Goal: Check status: Check status

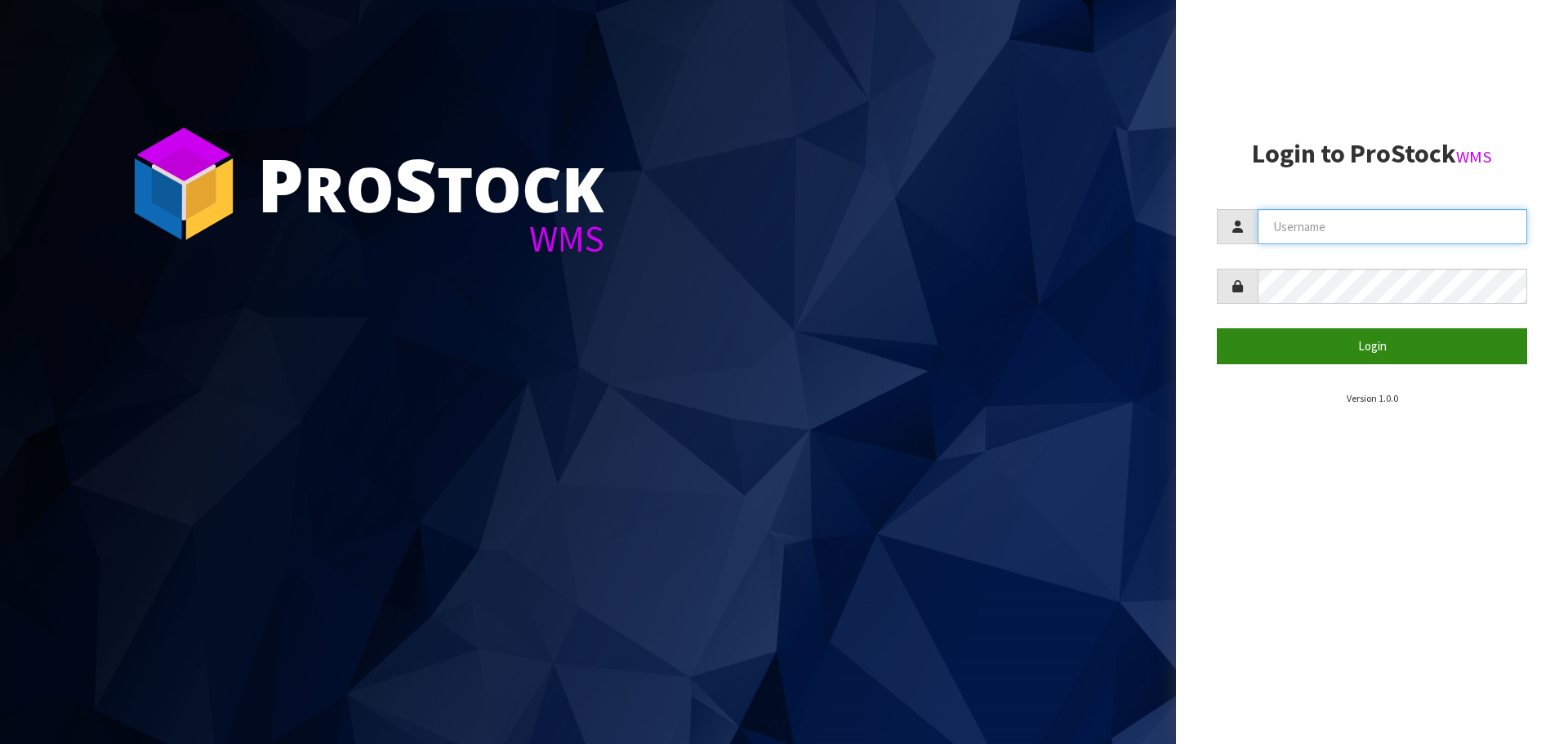
type input "YOURREFORMER"
click at [1355, 354] on button "Login" at bounding box center [1372, 345] width 311 height 35
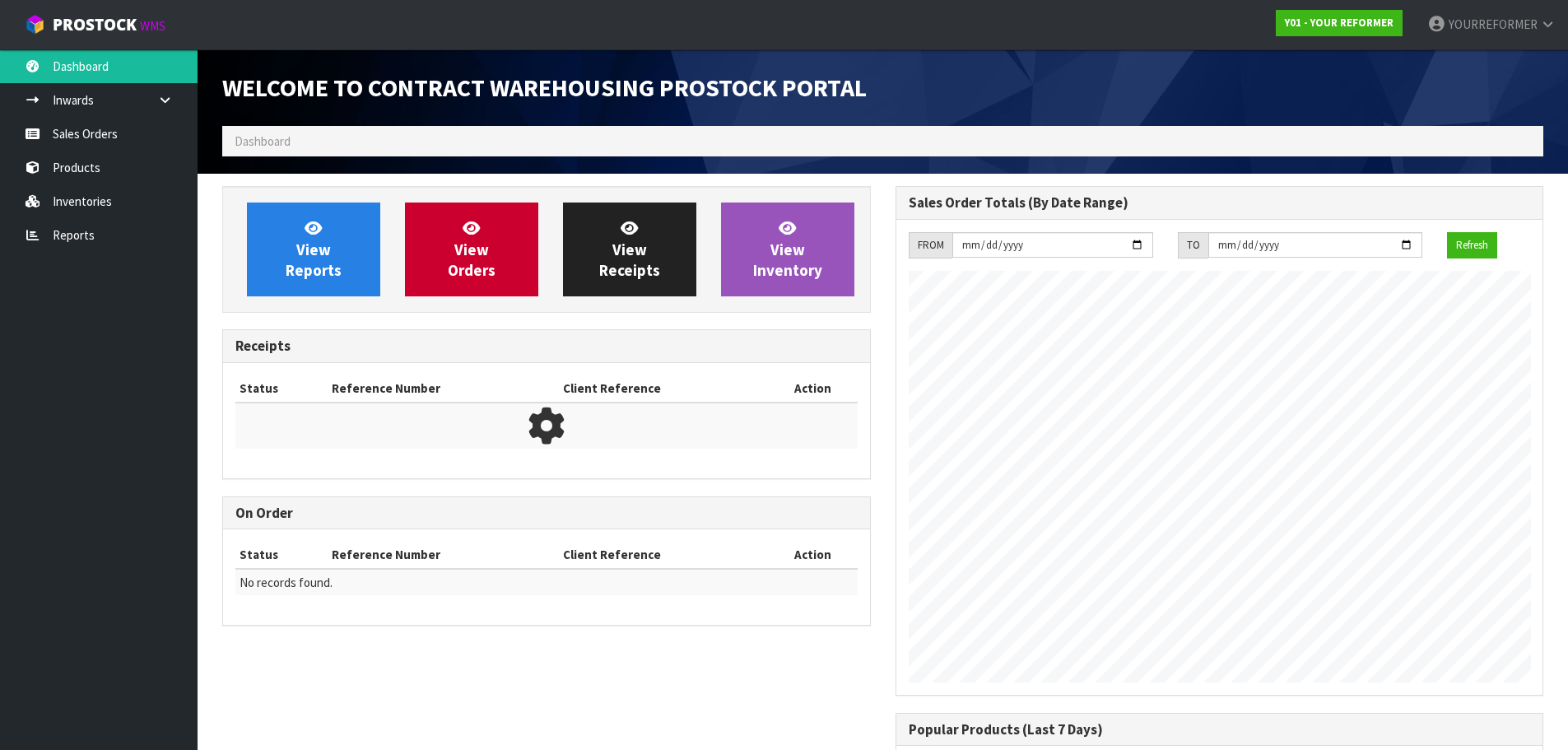
scroll to position [913, 673]
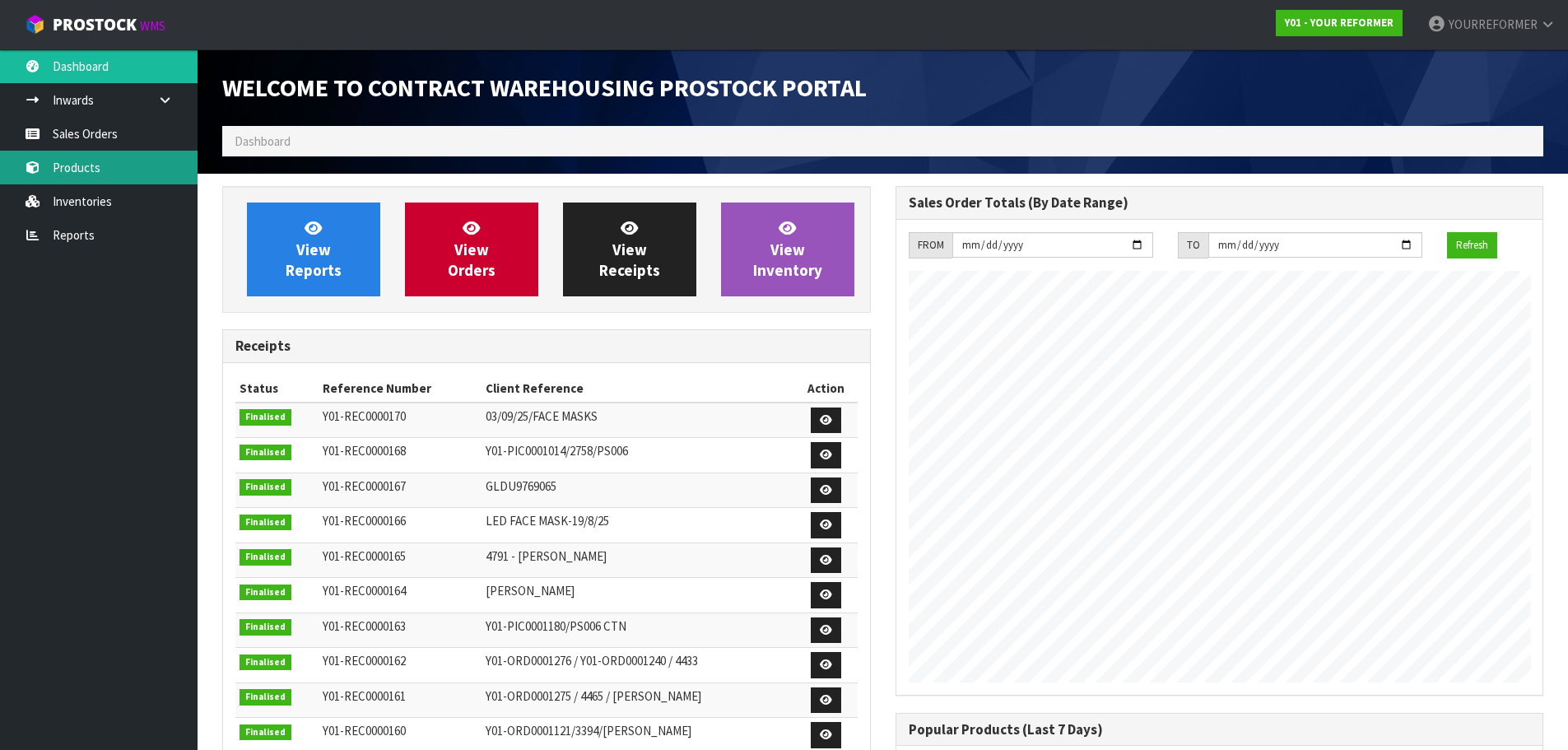
click at [83, 161] on link "Products" at bounding box center [98, 167] width 198 height 34
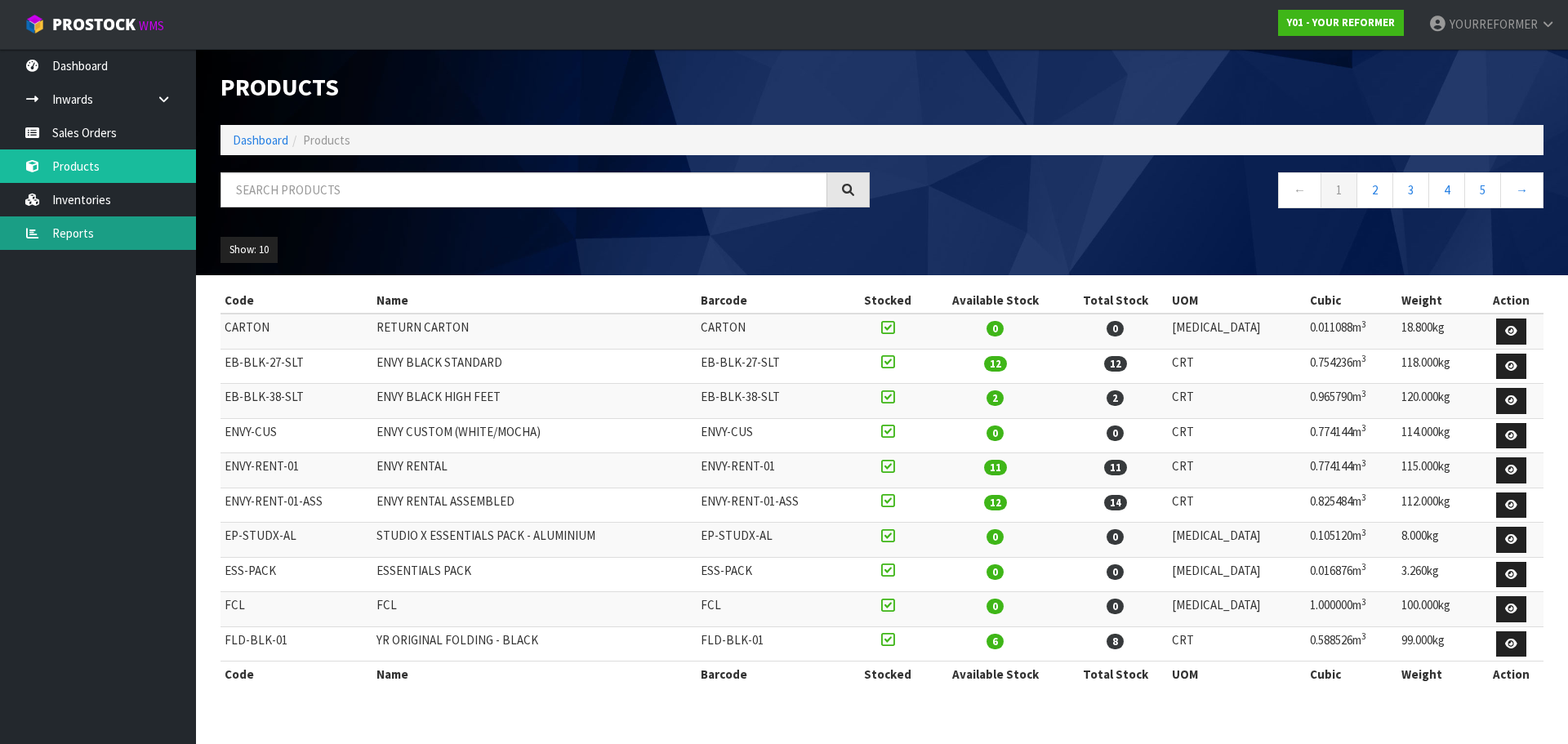
click at [107, 233] on link "Reports" at bounding box center [98, 233] width 196 height 33
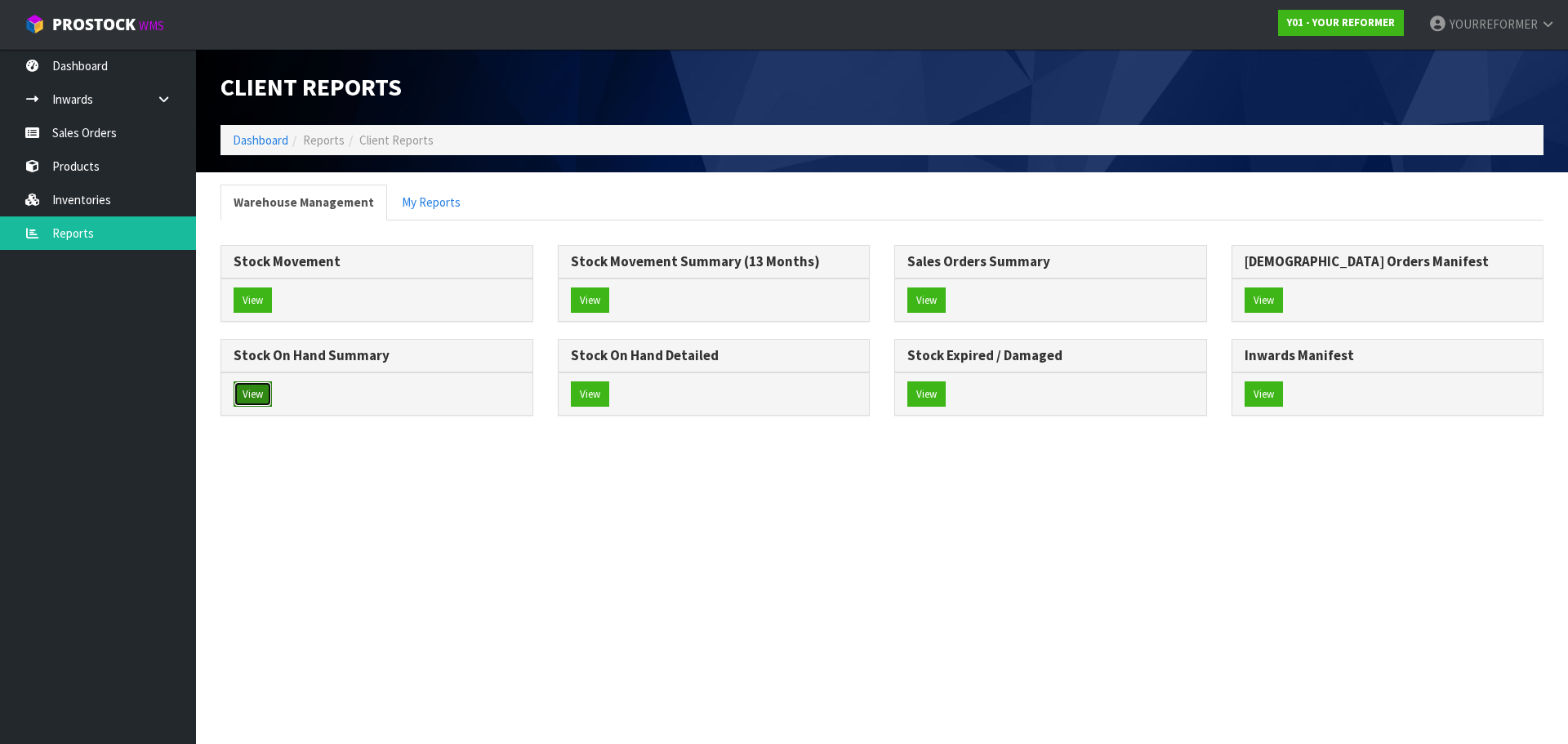
click at [266, 392] on button "View" at bounding box center [253, 394] width 38 height 26
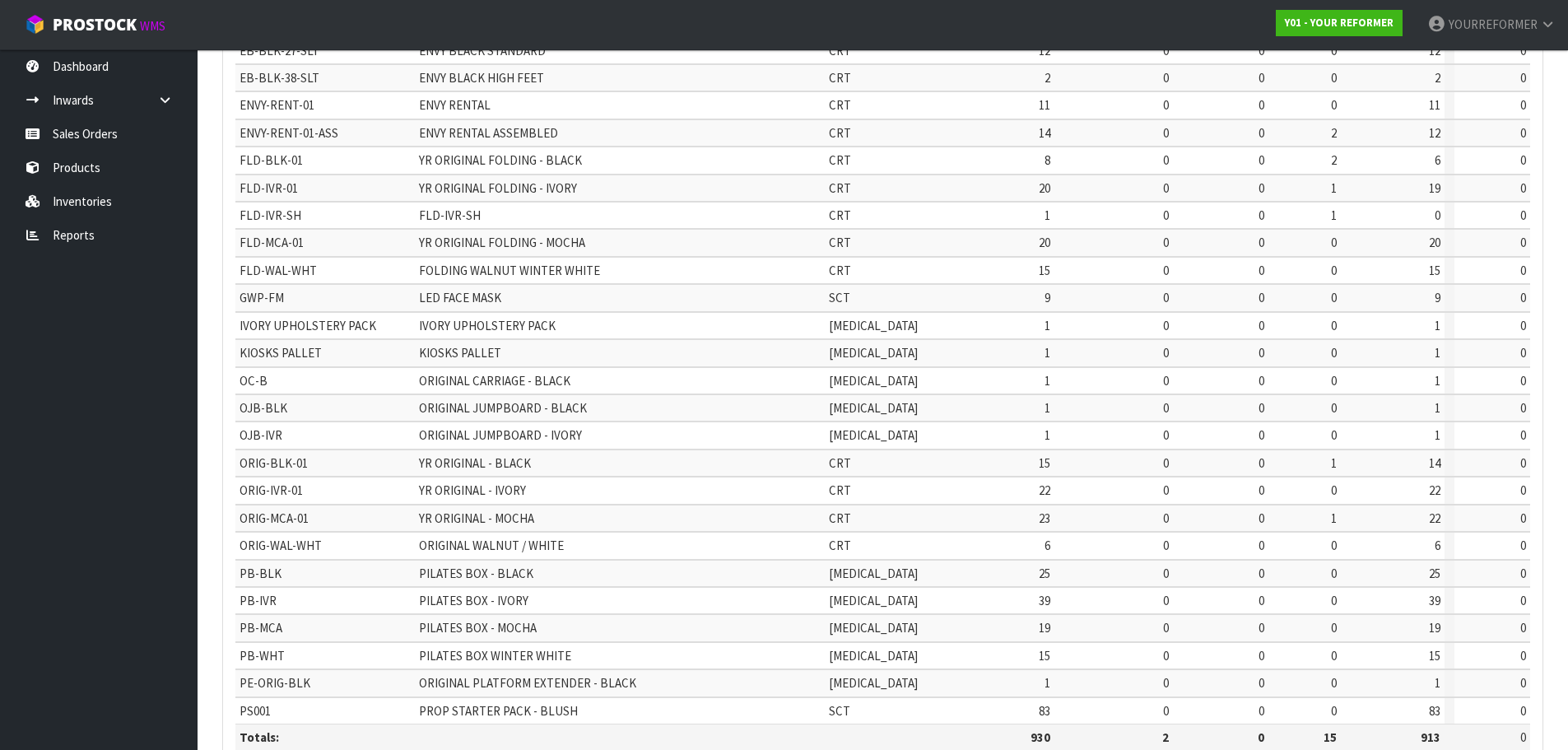
scroll to position [329, 0]
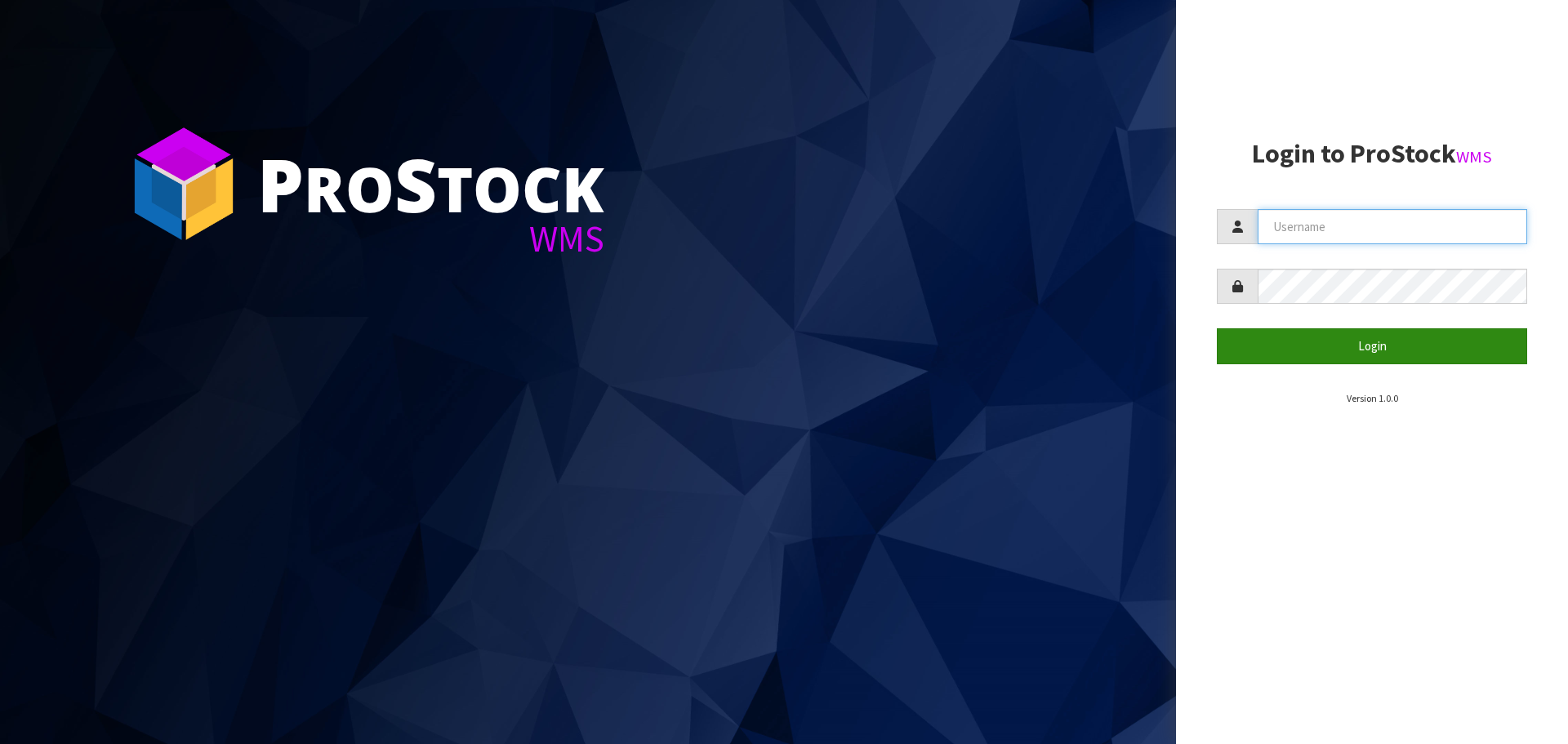
type input "YOURREFORMER"
click at [1309, 342] on button "Login" at bounding box center [1372, 345] width 311 height 35
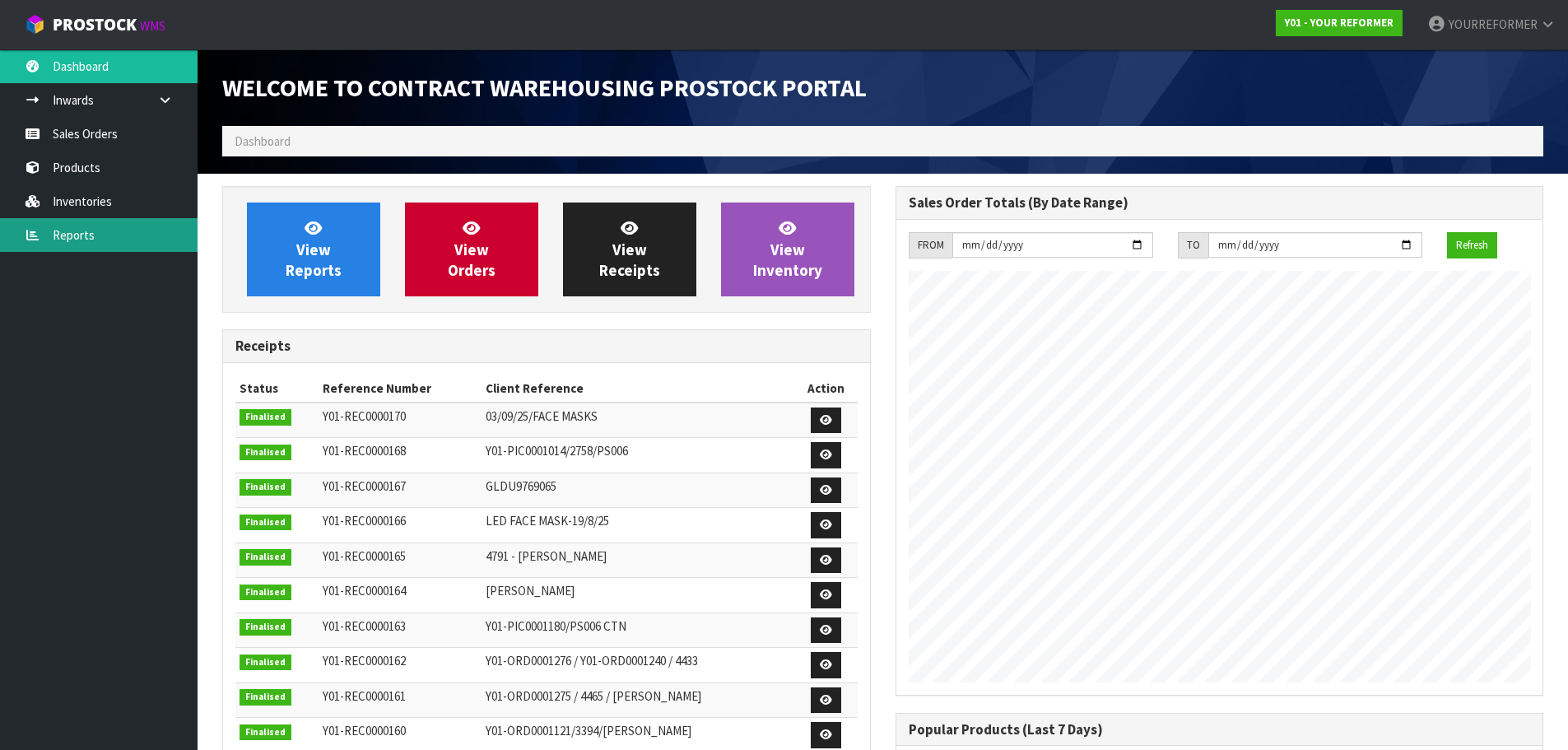
scroll to position [913, 673]
click at [100, 232] on link "Reports" at bounding box center [98, 235] width 198 height 34
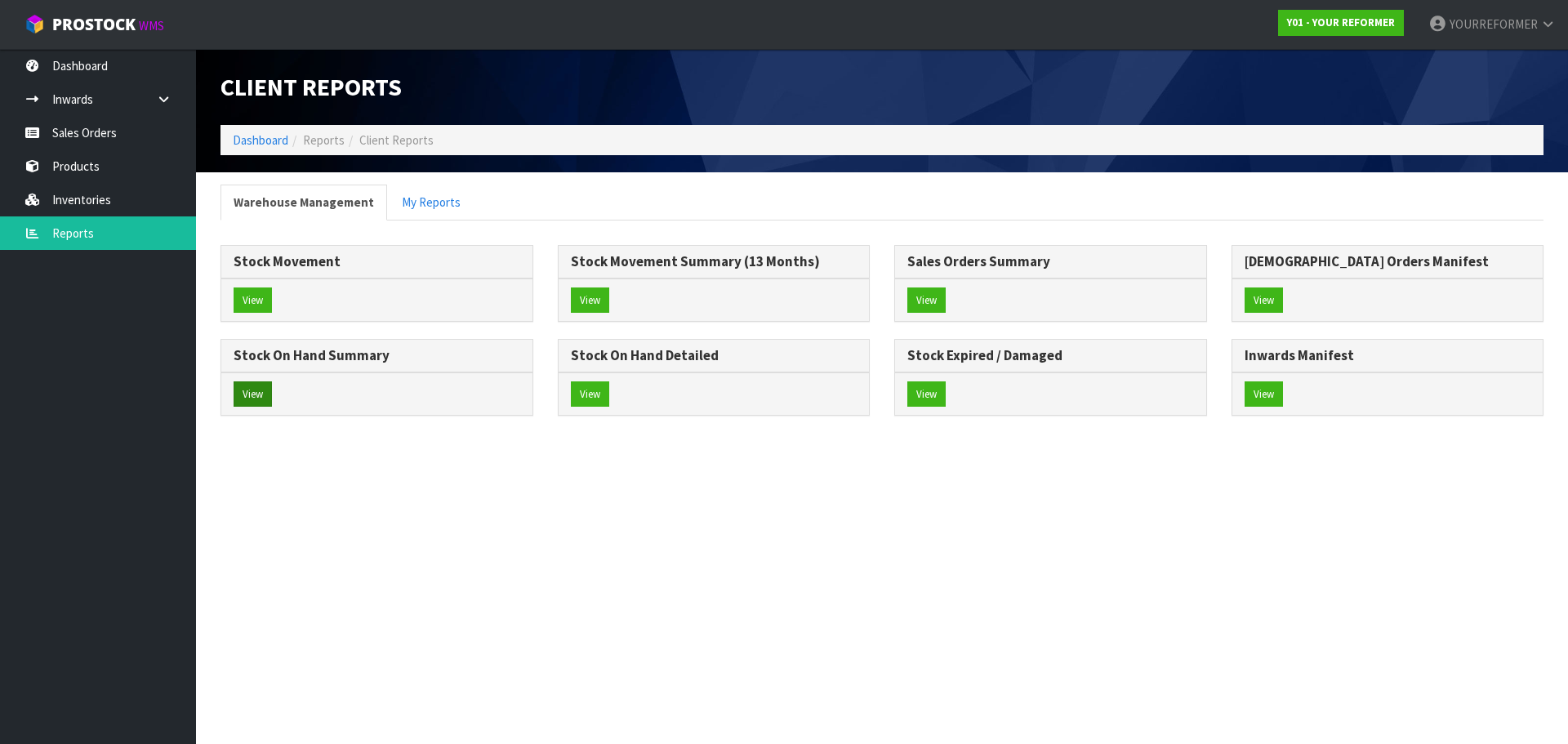
drag, startPoint x: 250, startPoint y: 371, endPoint x: 256, endPoint y: 390, distance: 19.9
click at [252, 381] on div "View" at bounding box center [377, 394] width 311 height 43
click at [256, 390] on button "View" at bounding box center [253, 394] width 38 height 26
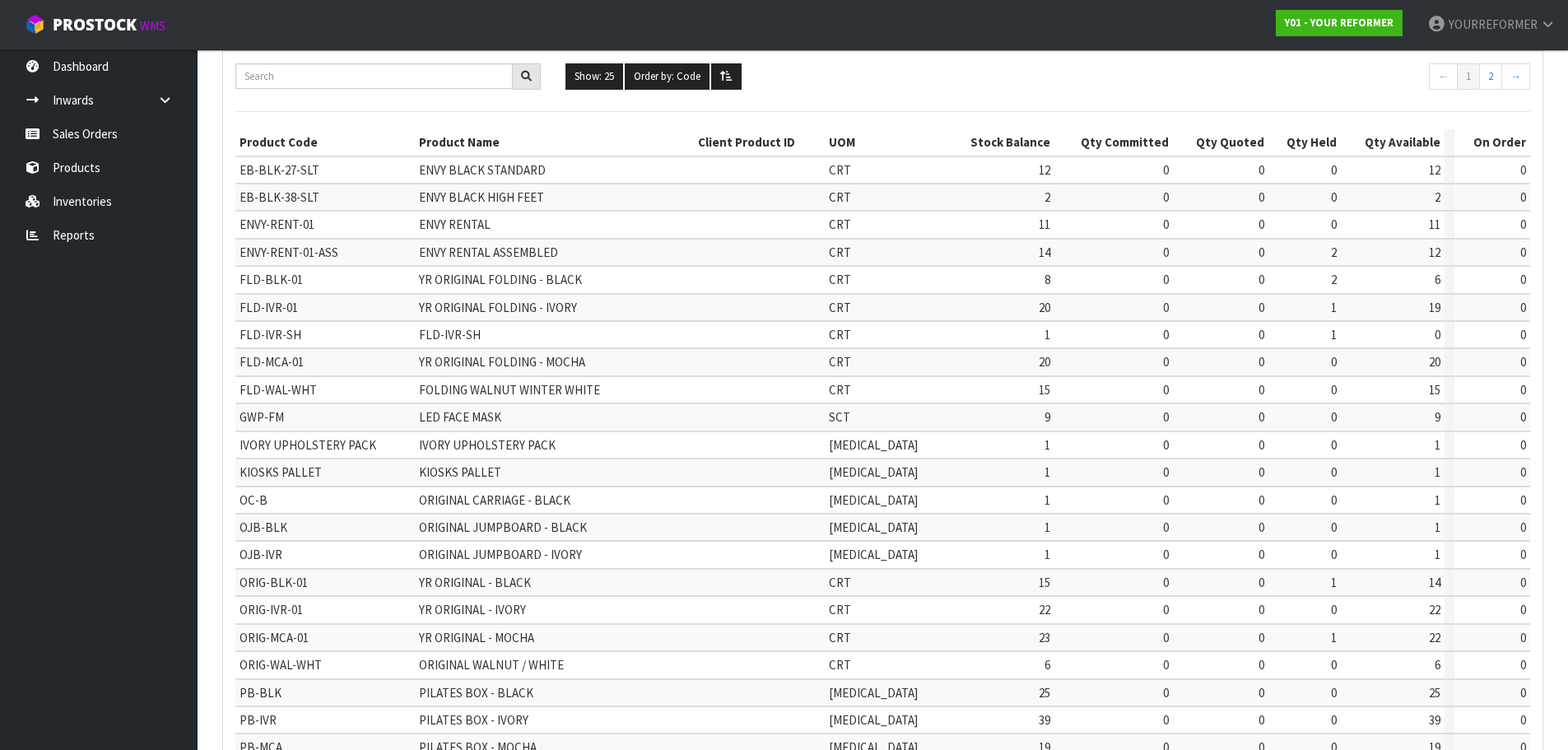
scroll to position [391, 0]
